Goal: Check status

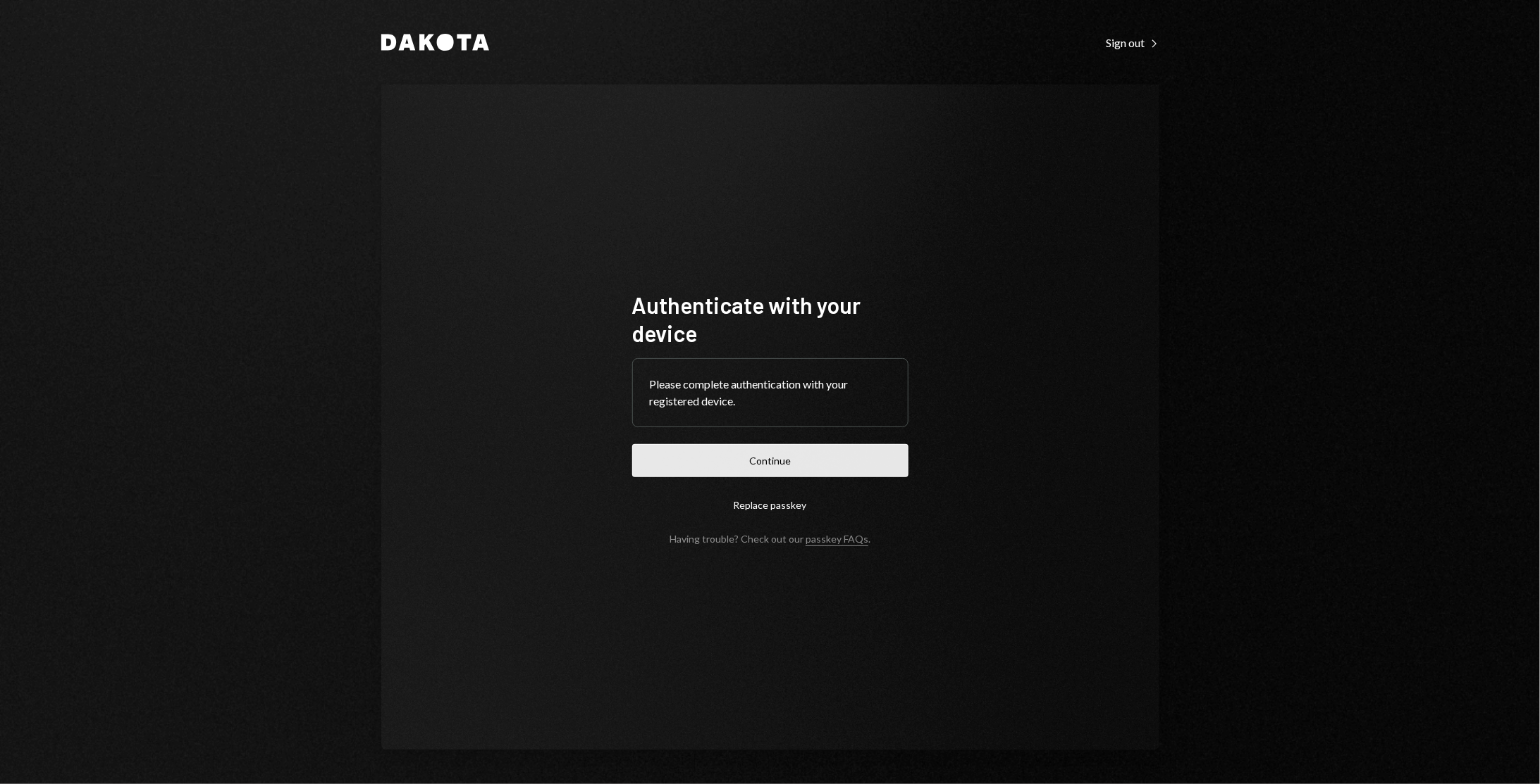
click at [785, 476] on button "Continue" at bounding box center [770, 460] width 276 height 33
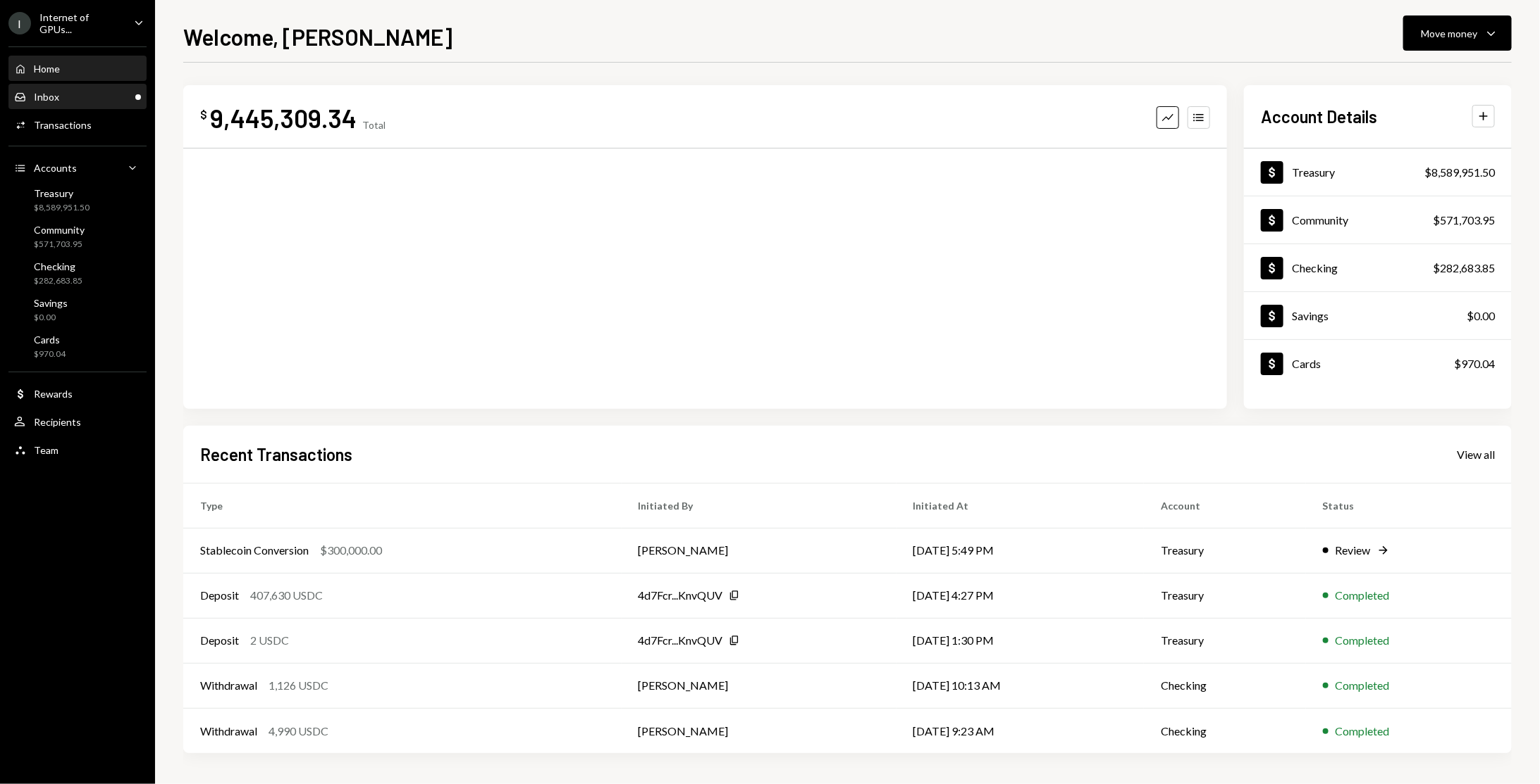
click at [56, 92] on div "Inbox" at bounding box center [46, 97] width 25 height 12
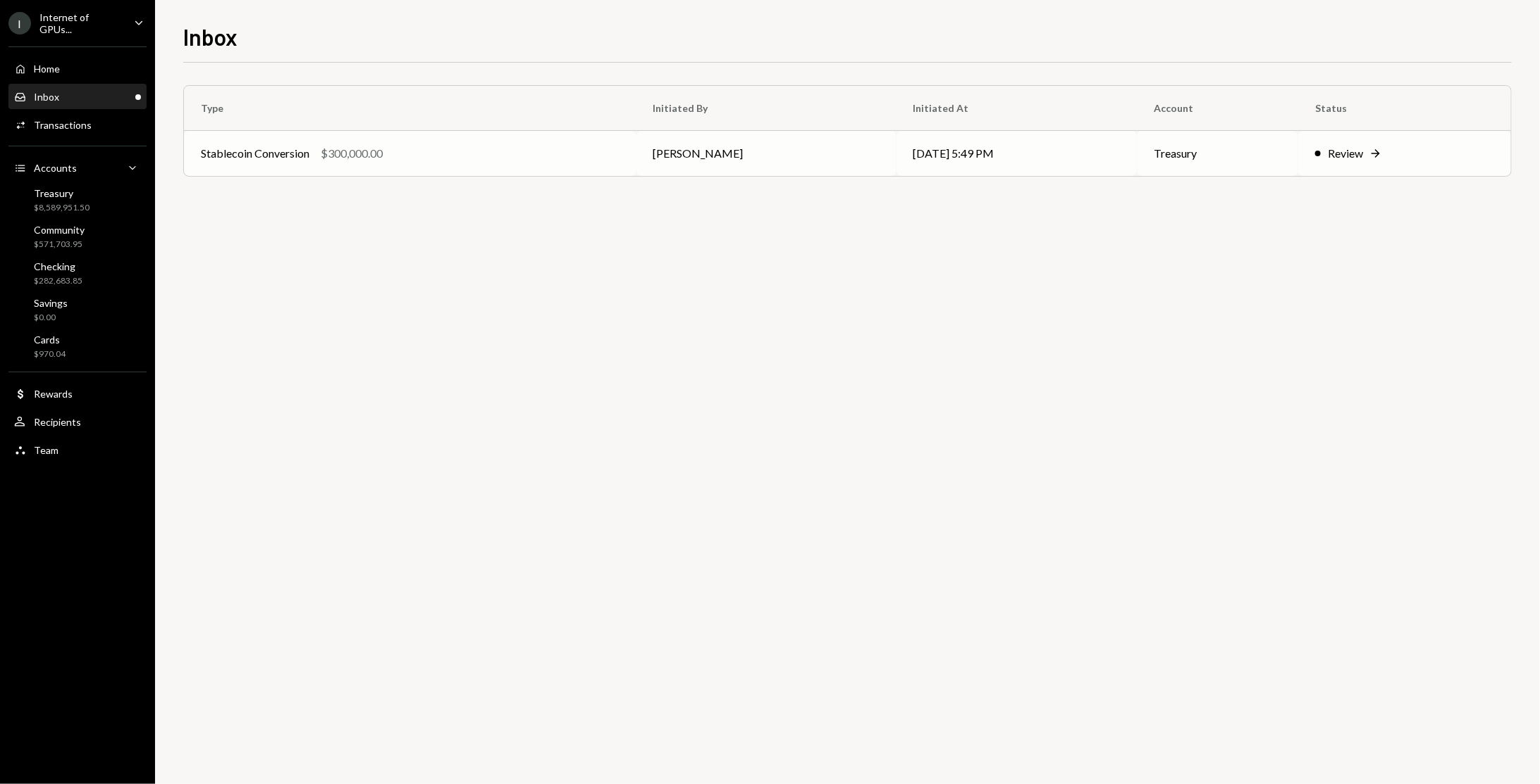
click at [565, 167] on td "Stablecoin Conversion $300,000.00" at bounding box center [409, 153] width 452 height 45
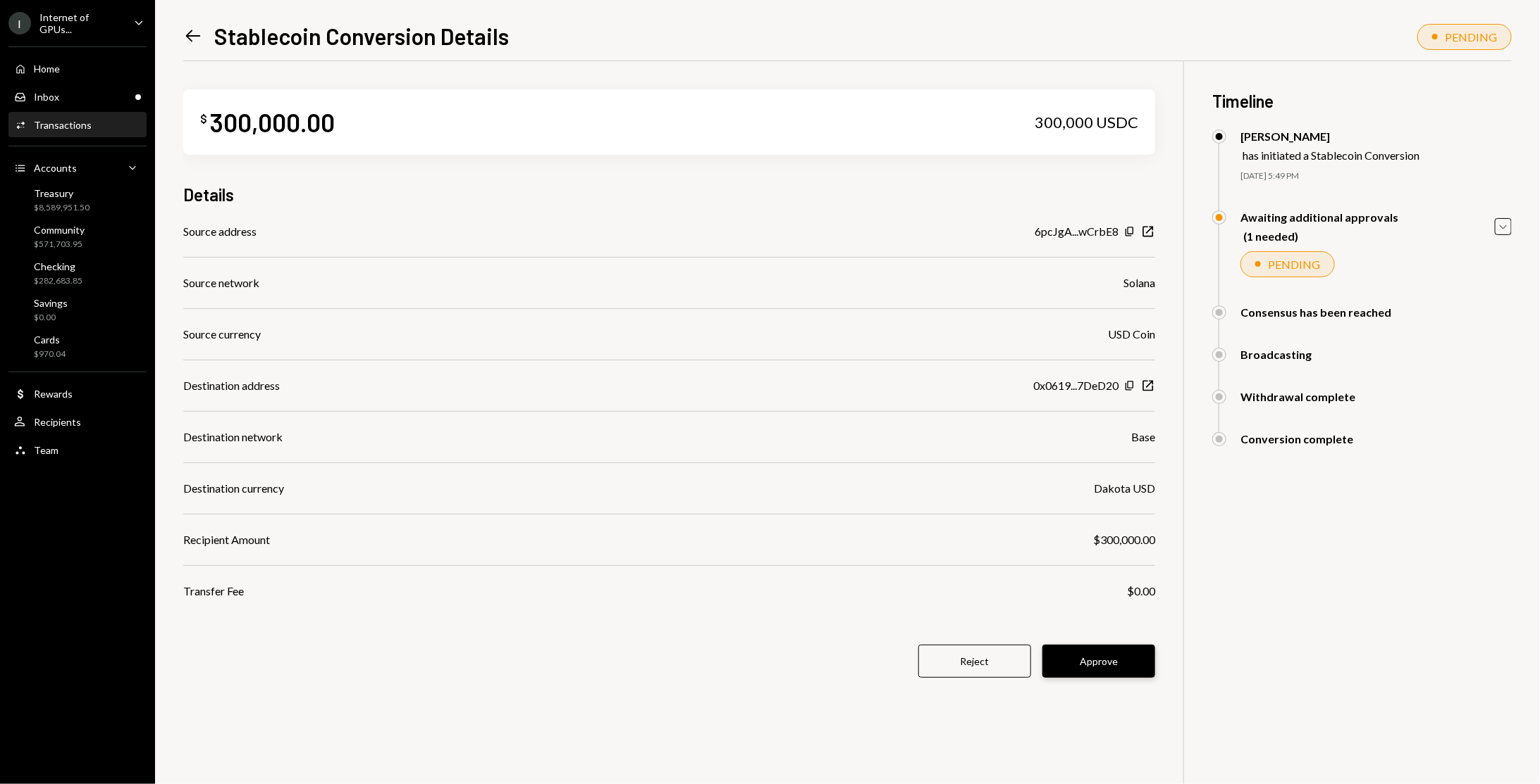
click at [1109, 668] on button "Approve" at bounding box center [1098, 661] width 113 height 33
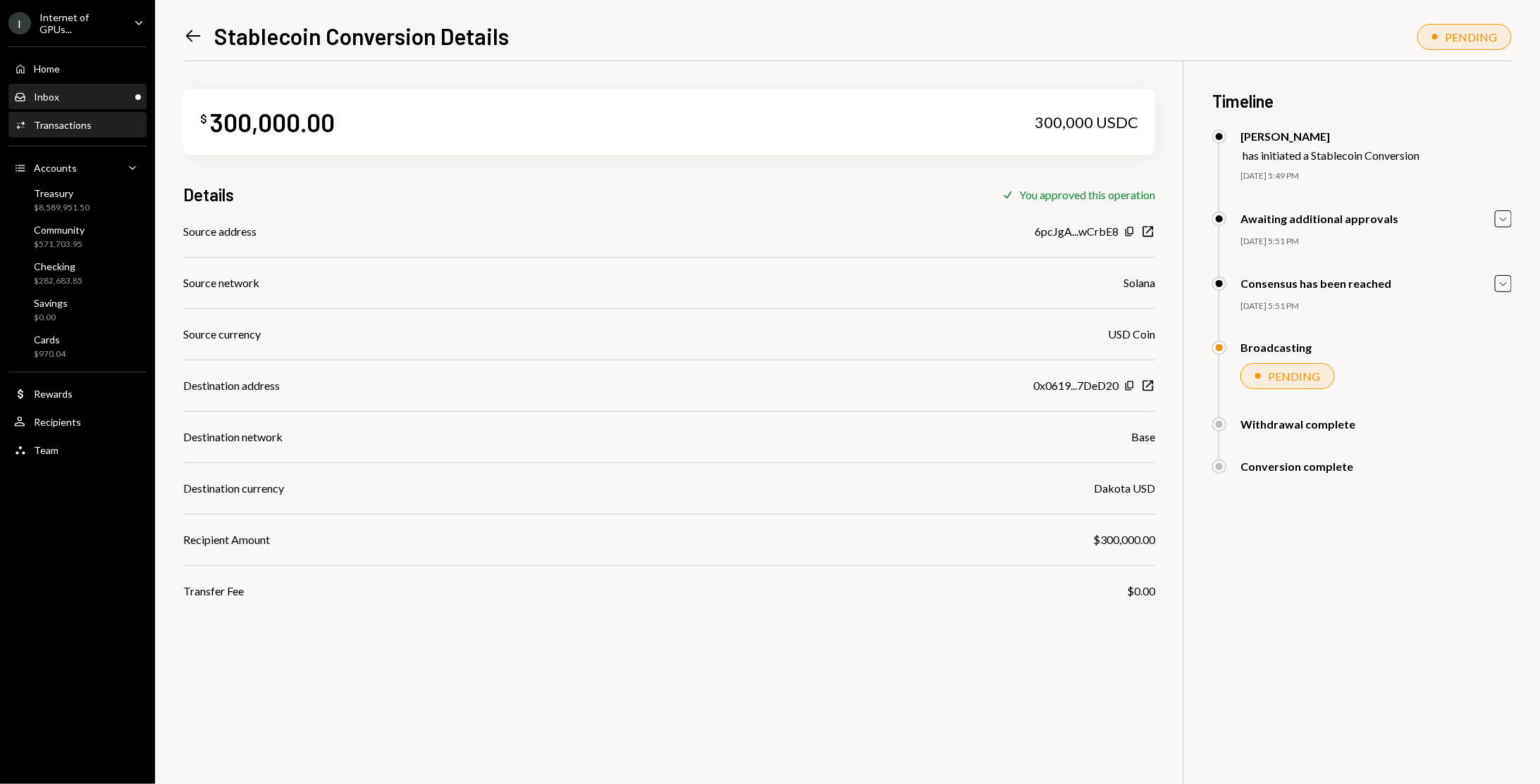
click at [69, 98] on div "Inbox Inbox" at bounding box center [77, 97] width 127 height 13
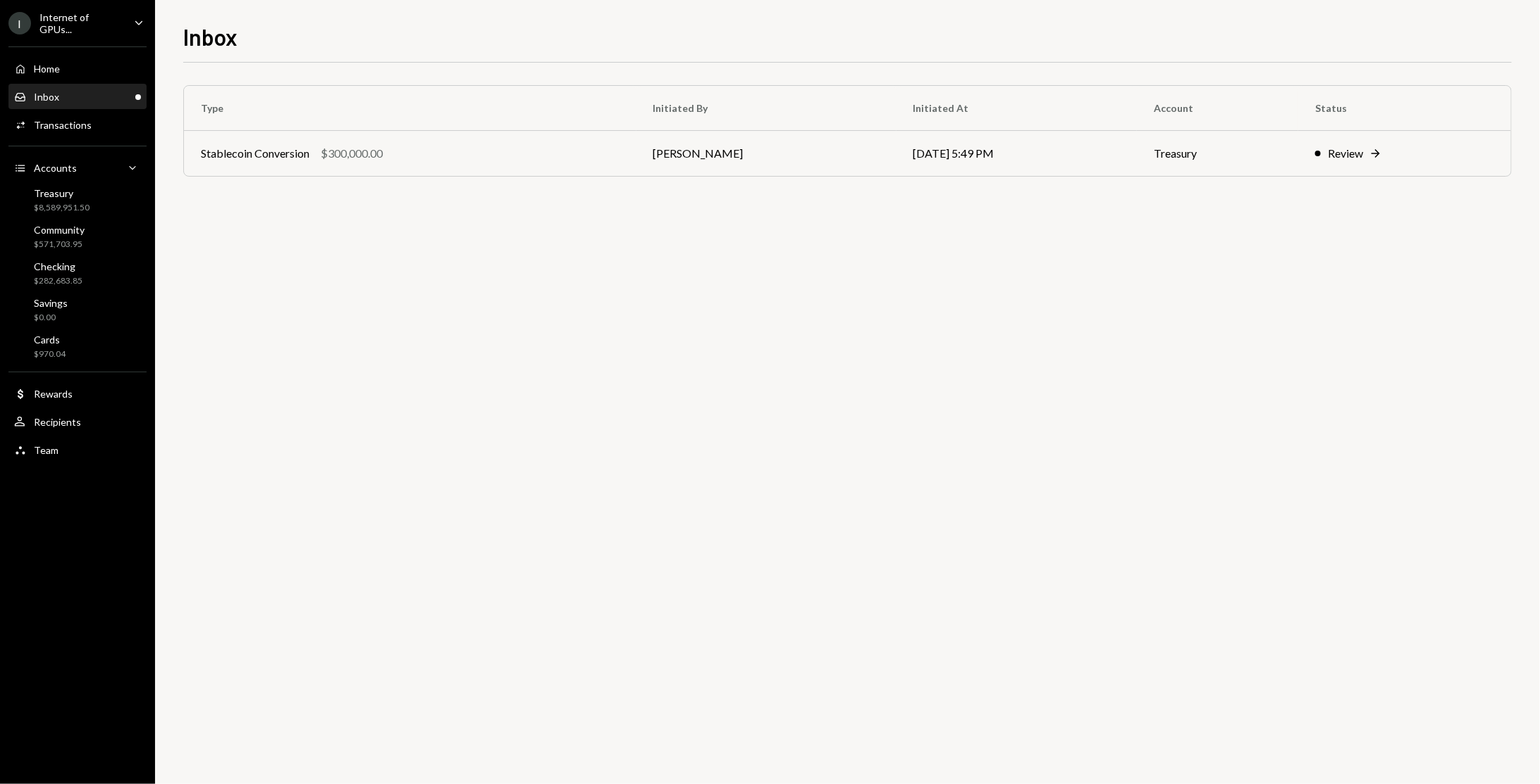
click at [109, 38] on div "Home Home Inbox Inbox Activities Transactions Accounts Accounts Caret Down Trea…" at bounding box center [77, 251] width 155 height 428
click at [95, 59] on div "Home Home" at bounding box center [77, 69] width 127 height 24
